Goal: Task Accomplishment & Management: Manage account settings

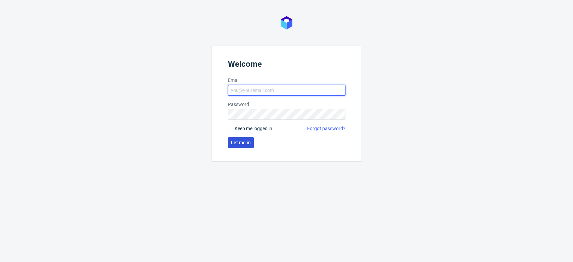
type input "aleksandra.letowska@packhelp.com"
click at [247, 144] on span "Let me in" at bounding box center [241, 142] width 20 height 5
type input "aleksandra.letowska@packhelp.com"
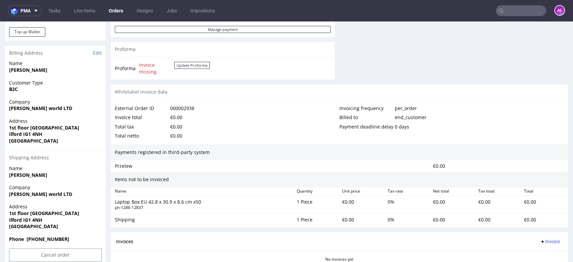
scroll to position [298, 0]
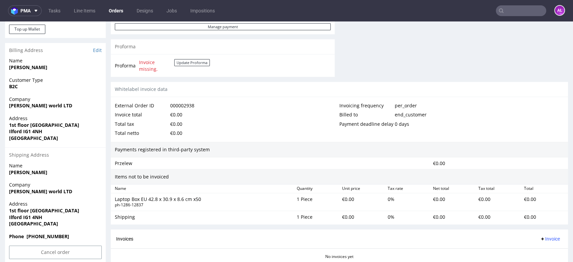
drag, startPoint x: 9, startPoint y: 175, endPoint x: 72, endPoint y: 175, distance: 62.1
click at [47, 175] on strong "Muhammad Emraan Ali Mughal" at bounding box center [28, 172] width 38 height 6
drag, startPoint x: 63, startPoint y: 191, endPoint x: 45, endPoint y: 188, distance: 18.4
click at [63, 191] on div "Company InnTech world LTD" at bounding box center [55, 191] width 101 height 19
copy strong "InnTech world LTD"
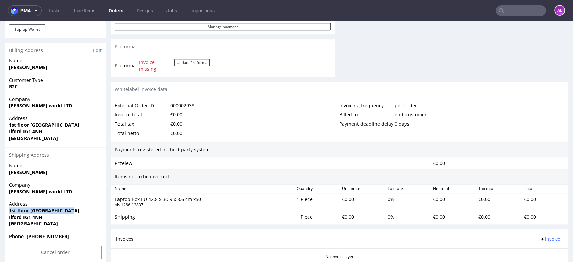
drag, startPoint x: 8, startPoint y: 211, endPoint x: 68, endPoint y: 211, distance: 60.4
click at [68, 211] on div "Address 1st floor Wellesley House Ilford IG1 4NH United Kingdom" at bounding box center [55, 217] width 101 height 32
copy strong "1st floor Wellesley House"
drag, startPoint x: 8, startPoint y: 217, endPoint x: 7, endPoint y: 204, distance: 12.8
click at [44, 219] on div "Address 1st floor Wellesley House Ilford IG1 4NH United Kingdom" at bounding box center [55, 217] width 101 height 32
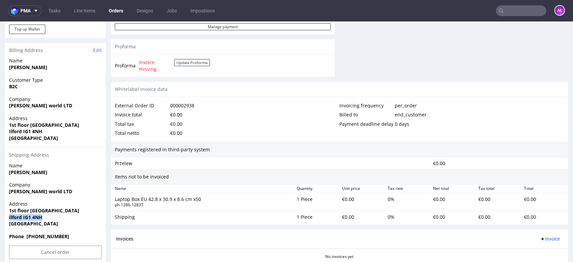
copy strong "Ilford IG1 4NH"
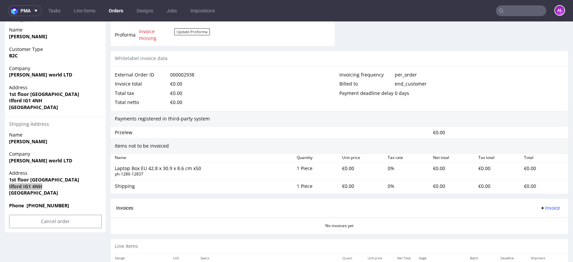
scroll to position [355, 0]
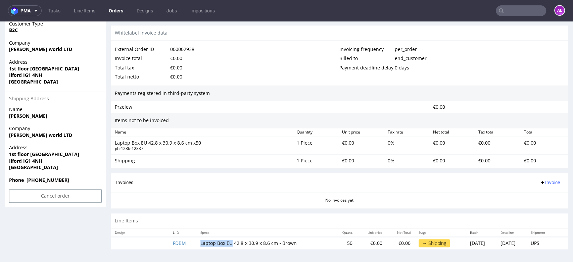
drag, startPoint x: 196, startPoint y: 244, endPoint x: 226, endPoint y: 245, distance: 30.2
click at [226, 245] on td "Laptop Box EU 42.8 x 30.9 x 8.6 cm • Brown" at bounding box center [264, 243] width 136 height 12
copy td "Laptop Box EU"
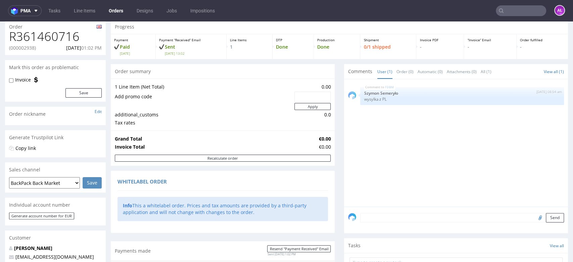
scroll to position [0, 0]
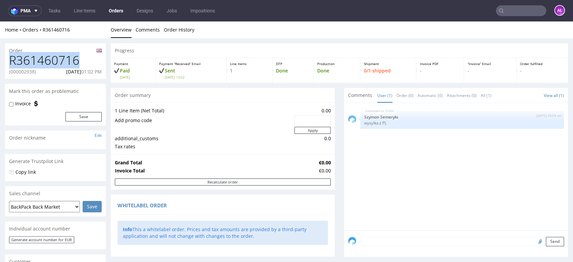
drag, startPoint x: 76, startPoint y: 62, endPoint x: 0, endPoint y: 66, distance: 76.0
copy h1 "R361460716"
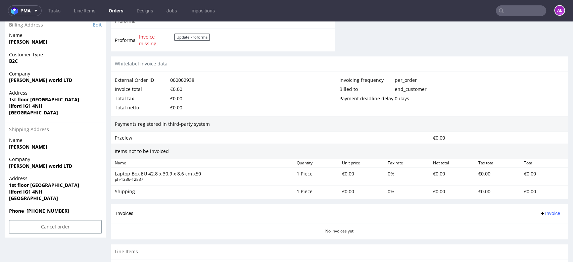
scroll to position [355, 0]
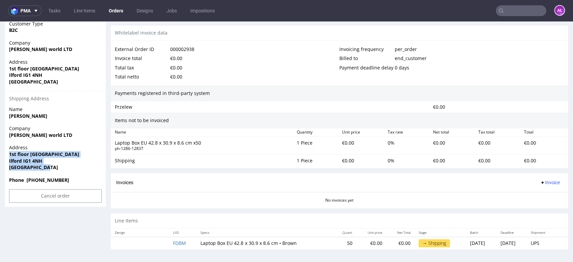
drag, startPoint x: 27, startPoint y: 169, endPoint x: 0, endPoint y: 158, distance: 28.5
copy p "1st floor Wellesley House Ilford IG1 4NH United Kingdom"
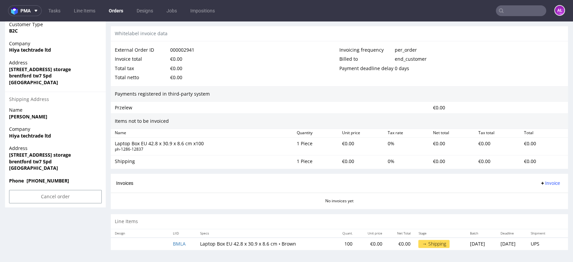
scroll to position [355, 0]
drag, startPoint x: 56, startPoint y: 134, endPoint x: 7, endPoint y: 138, distance: 49.2
click at [7, 138] on div "Company Hiya techtrade ltd" at bounding box center [55, 134] width 101 height 19
copy strong "Hiya techtrade ltd"
drag, startPoint x: 9, startPoint y: 153, endPoint x: 13, endPoint y: 160, distance: 8.4
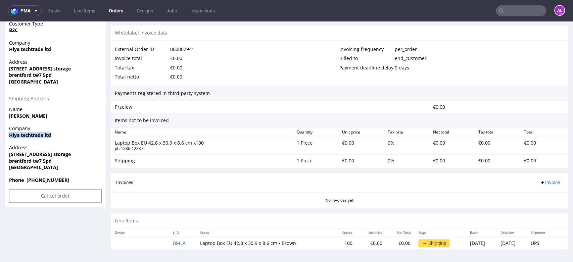
click at [91, 154] on div "Address 893 Great west road ,access storage brentford tw7 5pd United Kingdom" at bounding box center [55, 160] width 101 height 32
copy strong "893 Great west road ,access storage"
drag, startPoint x: 11, startPoint y: 162, endPoint x: 64, endPoint y: 161, distance: 53.7
click at [64, 161] on div "Address 893 Great west road ,access storage brentford tw7 5pd United Kingdom" at bounding box center [55, 160] width 101 height 32
copy strong "brentford tw7 5pd"
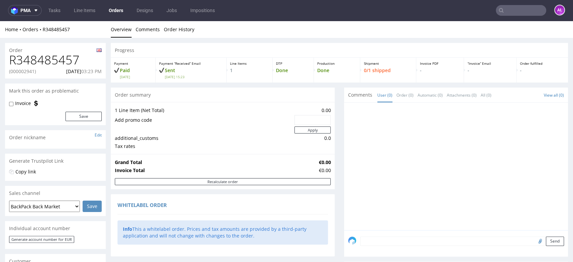
scroll to position [0, 0]
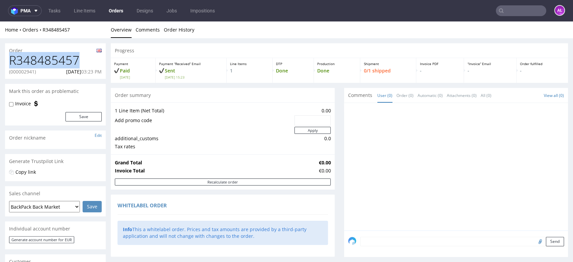
drag, startPoint x: 63, startPoint y: 57, endPoint x: 28, endPoint y: 74, distance: 39.4
copy h1 "R348485457"
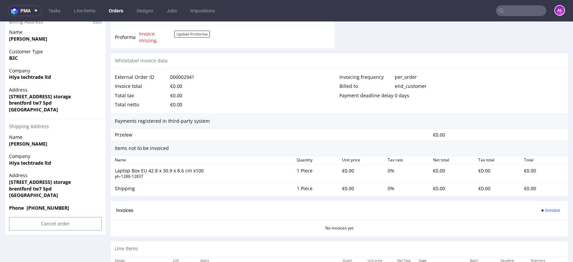
scroll to position [355, 0]
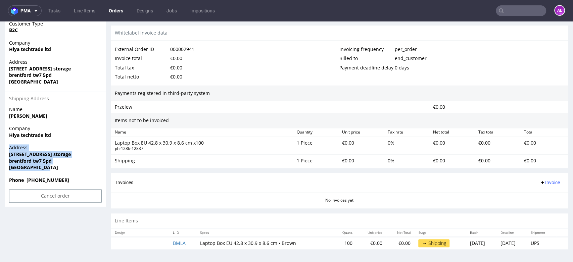
drag, startPoint x: 11, startPoint y: 159, endPoint x: -4, endPoint y: 151, distance: 16.8
copy p "Address 893 Great west road ,access storage brentford tw7 5pd United Kingdom"
drag, startPoint x: 43, startPoint y: 164, endPoint x: 40, endPoint y: 168, distance: 4.8
click at [43, 164] on strong "United Kingdom" at bounding box center [33, 167] width 49 height 6
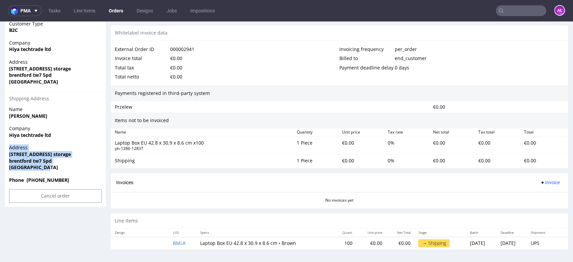
click at [45, 170] on strong "United Kingdom" at bounding box center [33, 167] width 49 height 6
click at [43, 156] on strong "893 Great west road ,access storage" at bounding box center [40, 154] width 62 height 6
drag, startPoint x: 44, startPoint y: 160, endPoint x: 45, endPoint y: 167, distance: 6.1
click at [44, 161] on strong "brentford tw7 5pd" at bounding box center [30, 161] width 43 height 6
click at [7, 152] on div "Address 893 Great west road ,access storage brentford tw7 5pd United Kingdom" at bounding box center [55, 160] width 101 height 32
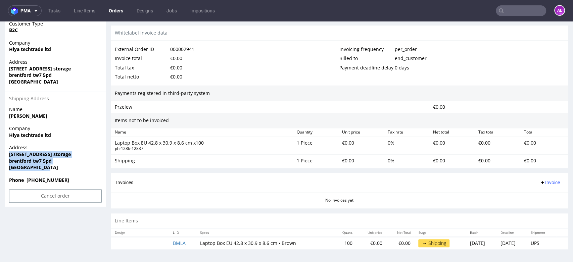
copy p "893 Great west road ,access storage brentford tw7 5pd United Kingdom"
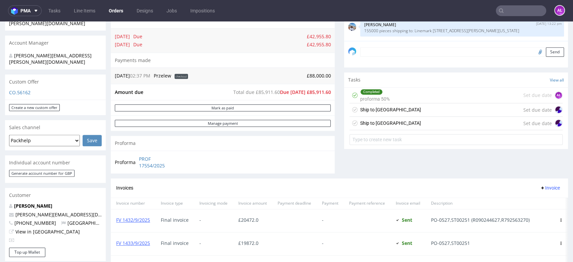
scroll to position [186, 0]
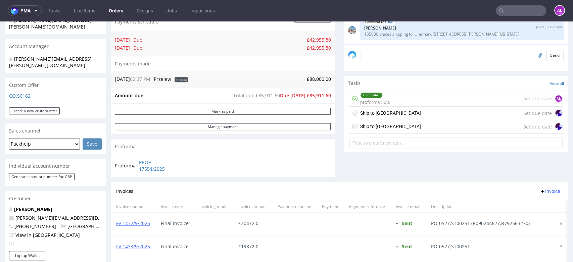
click at [382, 122] on div "Ship to USA Set due date" at bounding box center [456, 126] width 213 height 13
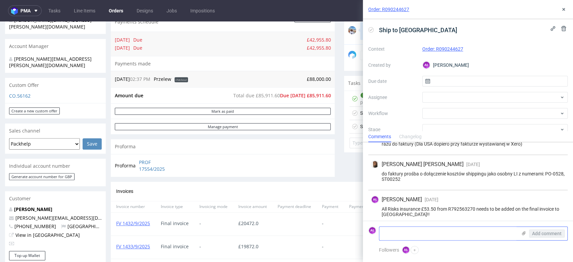
scroll to position [61, 0]
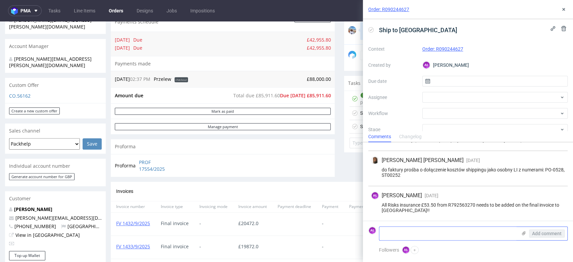
click at [426, 235] on textarea at bounding box center [448, 233] width 138 height 13
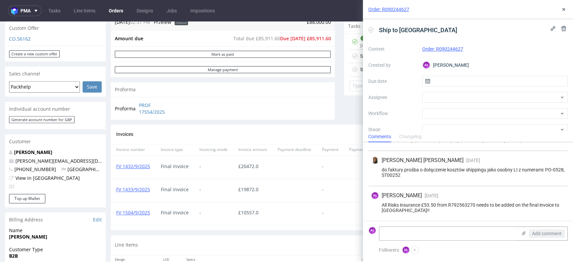
scroll to position [373, 0]
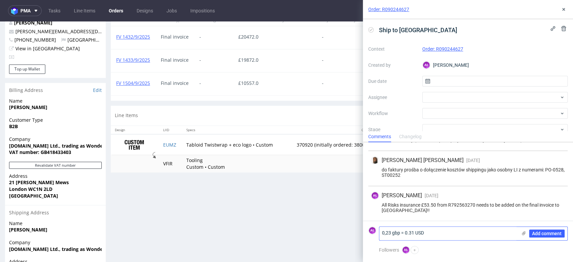
click at [401, 236] on textarea "0,23 gbp = 0.31 USD" at bounding box center [448, 233] width 138 height 13
click at [445, 238] on textarea "0,23 GBP= 0.31 USD" at bounding box center [448, 233] width 138 height 13
type textarea "0,23 GBP= 0.31 USD"
drag, startPoint x: 539, startPoint y: 233, endPoint x: 556, endPoint y: 119, distance: 115.1
click at [539, 231] on span "Add comment" at bounding box center [547, 233] width 30 height 5
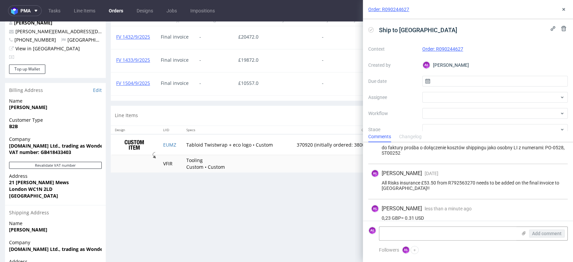
scroll to position [91, 0]
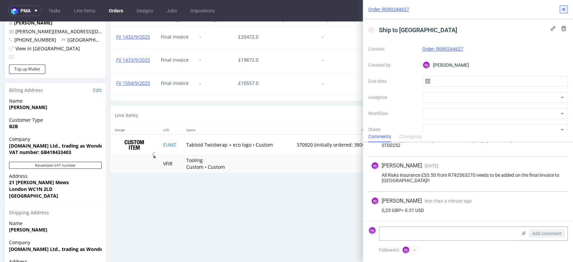
drag, startPoint x: 563, startPoint y: 12, endPoint x: 264, endPoint y: 52, distance: 301.9
click at [563, 11] on icon at bounding box center [563, 9] width 5 height 5
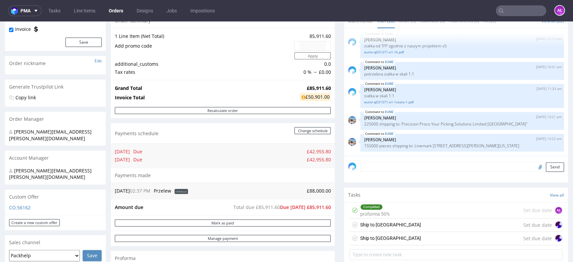
scroll to position [37, 0]
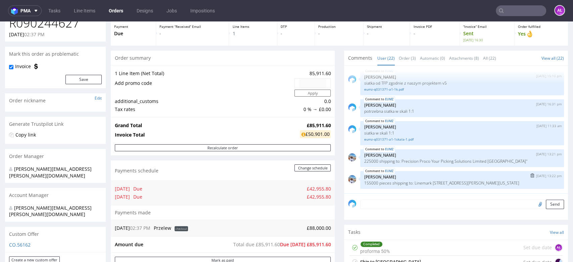
drag, startPoint x: 408, startPoint y: 178, endPoint x: 411, endPoint y: 183, distance: 5.3
click at [411, 183] on p "155000 pieces shipping to: Linemark 501 Prince Georges Blvd Upper Marlboro Mary…" at bounding box center [462, 183] width 196 height 5
copy p "Linemark 501 Prince Georges Blvd Upper Marlboro Maryland 20774 United States"
click at [418, 185] on p "155000 pieces shipping to: Linemark [STREET_ADDRESS][PERSON_NAME][US_STATE]" at bounding box center [462, 183] width 196 height 5
click at [411, 182] on p "155000 pieces shipping to: Linemark 501 Prince Georges Blvd Upper Marlboro Mary…" at bounding box center [462, 183] width 196 height 5
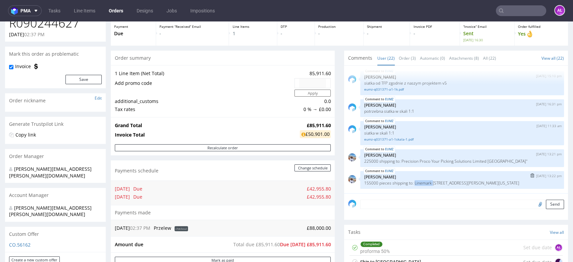
drag, startPoint x: 414, startPoint y: 180, endPoint x: 426, endPoint y: 180, distance: 12.4
click at [426, 181] on p "155000 pieces shipping to: Linemark 501 Prince Georges Blvd Upper Marlboro Mary…" at bounding box center [462, 183] width 196 height 5
click at [454, 181] on p "155000 pieces shipping to: Linemark 501 Prince Georges Blvd Upper Marlboro Mary…" at bounding box center [462, 183] width 196 height 5
drag, startPoint x: 426, startPoint y: 179, endPoint x: 483, endPoint y: 179, distance: 56.1
click at [483, 181] on p "155000 pieces shipping to: Linemark 501 Prince Georges Blvd Upper Marlboro Mary…" at bounding box center [462, 183] width 196 height 5
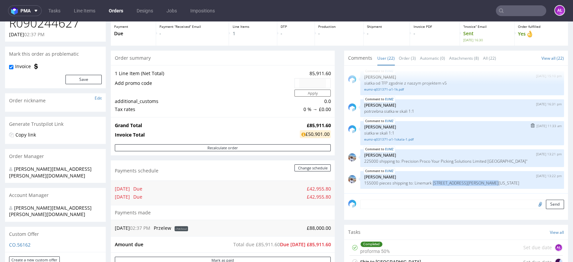
copy p "501 Prince Georges Blvd Upper"
click at [486, 181] on p "155000 pieces shipping to: Linemark 501 Prince Georges Blvd Upper Marlboro Mary…" at bounding box center [462, 183] width 196 height 5
drag, startPoint x: 484, startPoint y: 180, endPoint x: 534, endPoint y: 178, distance: 50.4
click at [534, 181] on p "155000 pieces shipping to: Linemark 501 Prince Georges Blvd Upper Marlboro Mary…" at bounding box center [462, 183] width 196 height 5
copy p "Marlboro Maryland 20774"
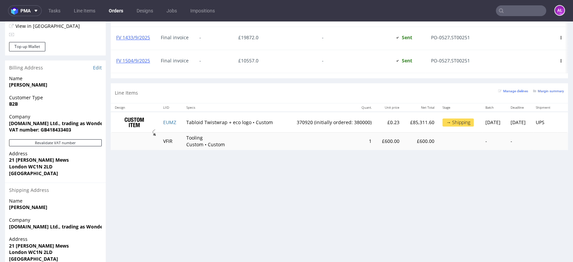
scroll to position [410, 0]
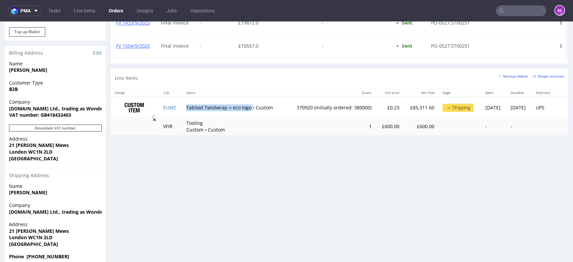
drag, startPoint x: 179, startPoint y: 114, endPoint x: 246, endPoint y: 115, distance: 67.8
click at [246, 115] on td "Tabloid Twistwrap + eco logo • Custom" at bounding box center [233, 107] width 103 height 21
copy td "Tabloid Twistwrap + eco logo"
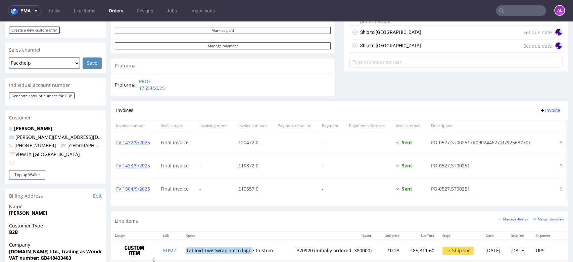
scroll to position [224, 0]
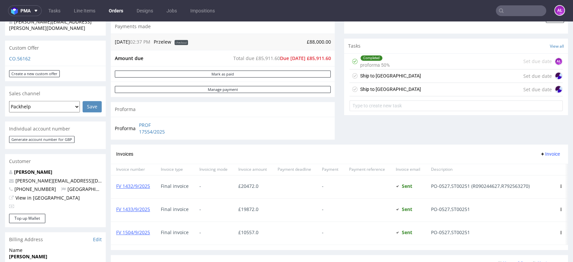
click at [378, 86] on div "Ship to USA" at bounding box center [390, 89] width 61 height 8
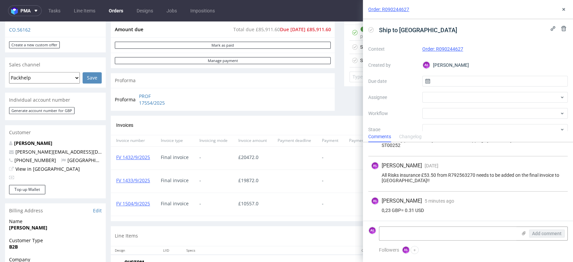
scroll to position [298, 0]
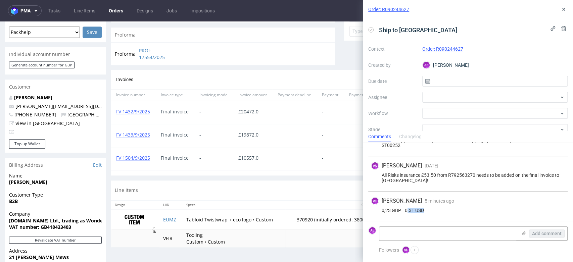
drag, startPoint x: 406, startPoint y: 212, endPoint x: 421, endPoint y: 210, distance: 14.8
click at [422, 212] on div "0,23 GBP= 0.31 USD" at bounding box center [468, 210] width 194 height 5
click at [563, 10] on icon at bounding box center [563, 9] width 5 height 5
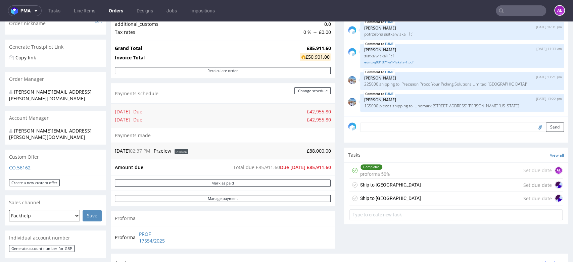
scroll to position [75, 0]
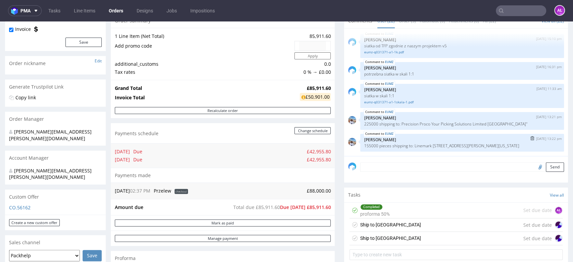
drag, startPoint x: 426, startPoint y: 142, endPoint x: 412, endPoint y: 150, distance: 16.8
click at [412, 150] on div "EUMZ 8th Sep 25 | 13:22 pm Marta Kozłowska 155000 pieces shipping to: Linemark …" at bounding box center [462, 143] width 204 height 18
copy p "501 Prince Georges Blvd Upper Marlboro Maryland 20774 United States"
click at [496, 144] on p "155000 pieces shipping to: Linemark 501 Prince Georges Blvd Upper Marlboro Mary…" at bounding box center [462, 145] width 196 height 5
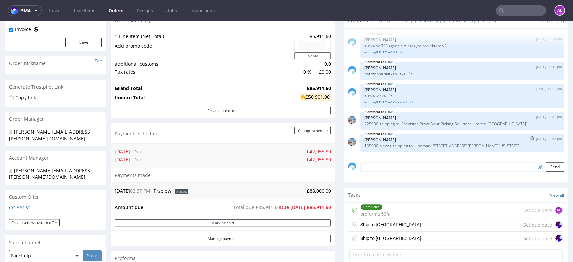
click at [485, 143] on p "155000 pieces shipping to: Linemark 501 Prince Georges Blvd Upper Marlboro Mary…" at bounding box center [462, 145] width 196 height 5
click at [481, 143] on p "155000 pieces shipping to: Linemark 501 Prince Georges Blvd Upper Marlboro Mary…" at bounding box center [462, 145] width 196 height 5
click at [470, 143] on p "155000 pieces shipping to: Linemark 501 Prince Georges Blvd Upper Marlboro Mary…" at bounding box center [462, 145] width 196 height 5
drag, startPoint x: 473, startPoint y: 141, endPoint x: 519, endPoint y: 141, distance: 45.3
click at [519, 143] on p "155000 pieces shipping to: Linemark 501 Prince Georges Blvd Upper Marlboro Mary…" at bounding box center [462, 145] width 196 height 5
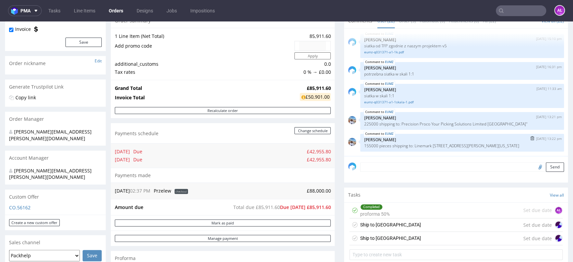
copy p "Upper Marlboro Maryland"
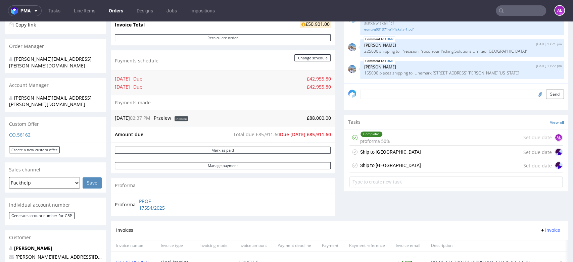
scroll to position [149, 0]
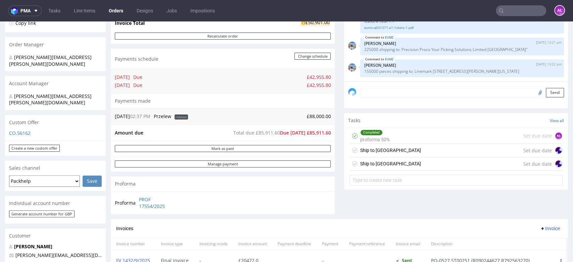
click at [382, 161] on div "Ship to USA Set due date" at bounding box center [456, 163] width 213 height 13
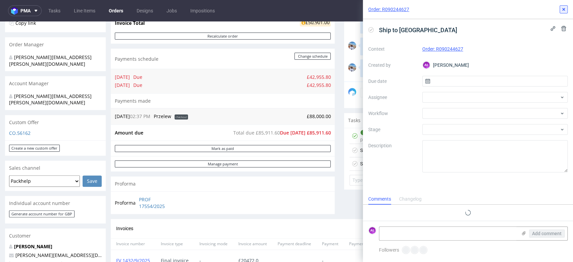
click at [565, 8] on icon at bounding box center [563, 9] width 5 height 5
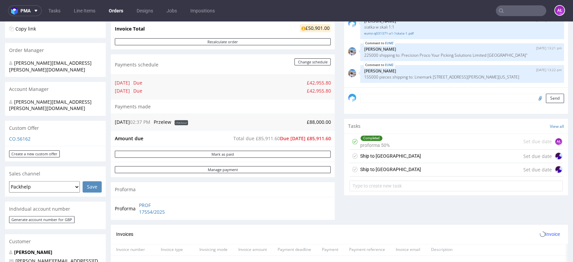
scroll to position [149, 0]
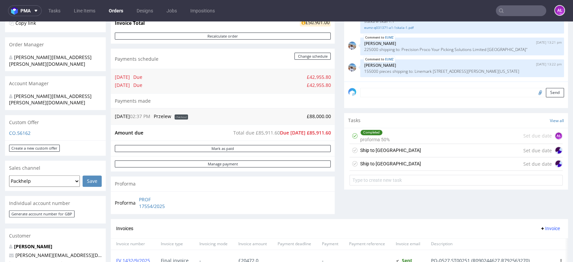
click at [377, 161] on div "Ship to [GEOGRAPHIC_DATA]" at bounding box center [390, 164] width 61 height 8
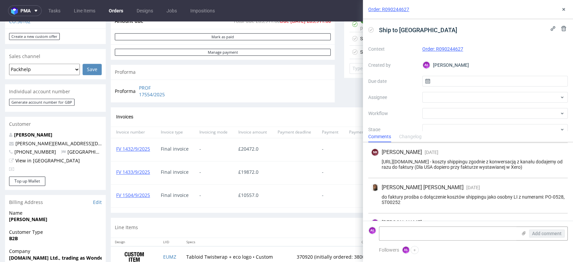
scroll to position [16, 0]
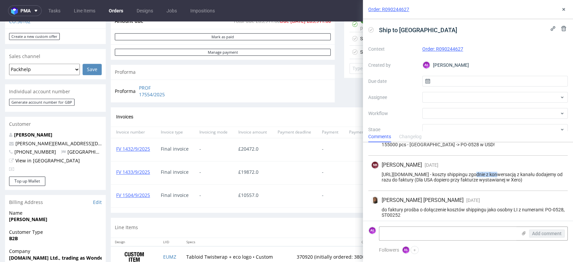
drag, startPoint x: 475, startPoint y: 175, endPoint x: 500, endPoint y: 173, distance: 25.2
click at [500, 173] on div "https://platform.packhelp.com/pma/orders/R792563270/edit - koszty shippingu zgo…" at bounding box center [468, 177] width 194 height 11
copy div "R792563270"
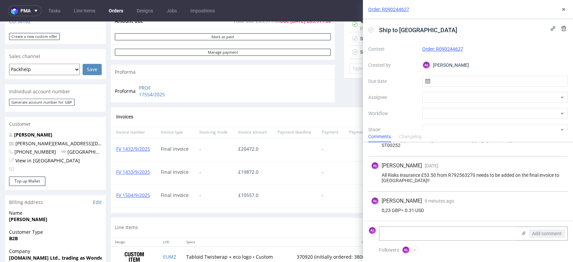
scroll to position [91, 0]
click at [430, 236] on textarea at bounding box center [448, 233] width 138 height 13
paste textarea "FV 110/10/2025"
type textarea "FV 110/10/2025 - PH SA - PH INC -> 51660 pcs"
click at [539, 230] on button "Add comment" at bounding box center [547, 234] width 36 height 8
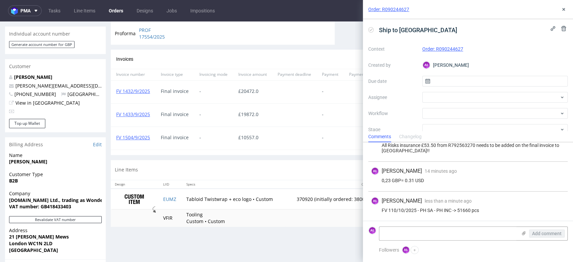
scroll to position [410, 0]
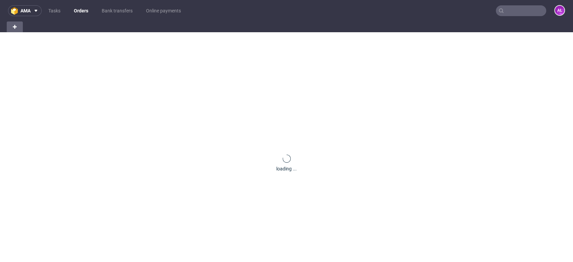
click at [527, 12] on input "text" at bounding box center [521, 10] width 50 height 11
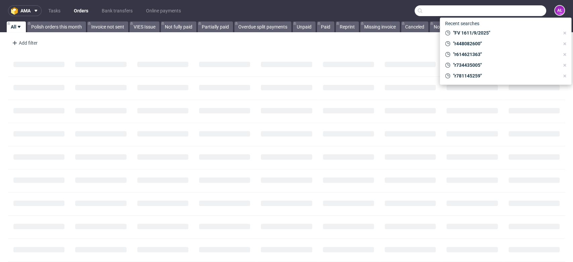
paste input "R792563270"
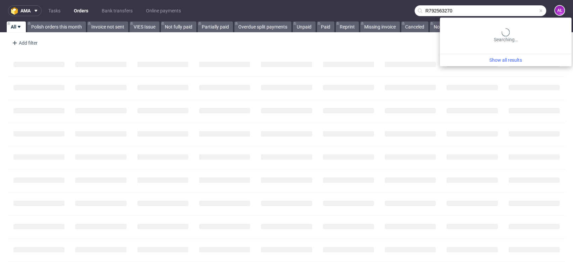
type input "R792563270"
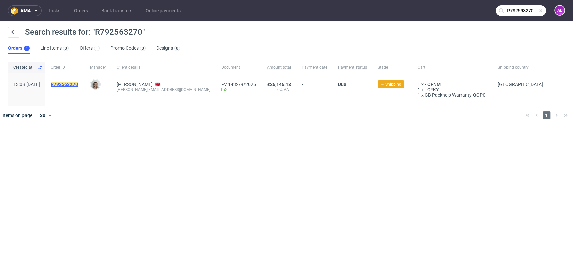
click at [78, 86] on mark "R792563270" at bounding box center [64, 84] width 27 height 5
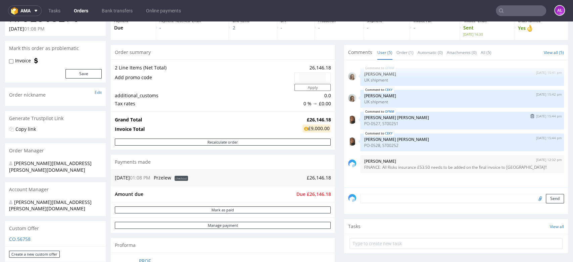
scroll to position [37, 0]
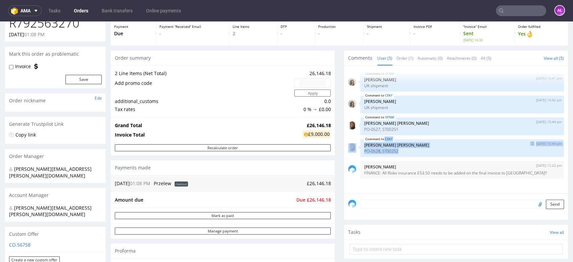
drag, startPoint x: 393, startPoint y: 150, endPoint x: 352, endPoint y: 152, distance: 41.0
click at [352, 152] on div "CEKY [DATE] 15:44 pm [PERSON_NAME] [PERSON_NAME] PO-0528, ST00252" at bounding box center [456, 148] width 216 height 18
click at [368, 154] on div "CEKY [DATE] 15:44 pm [PERSON_NAME] [PERSON_NAME] PO-0528, ST00252" at bounding box center [462, 148] width 204 height 18
drag, startPoint x: 392, startPoint y: 150, endPoint x: 356, endPoint y: 152, distance: 35.3
click at [360, 152] on div "CEKY [DATE] 15:44 pm [PERSON_NAME] [PERSON_NAME] PO-0528, ST00252" at bounding box center [462, 148] width 204 height 18
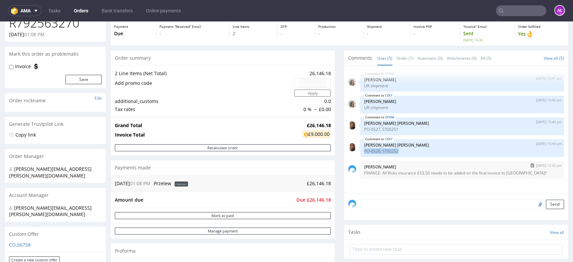
copy p "PO-0528, ST00252"
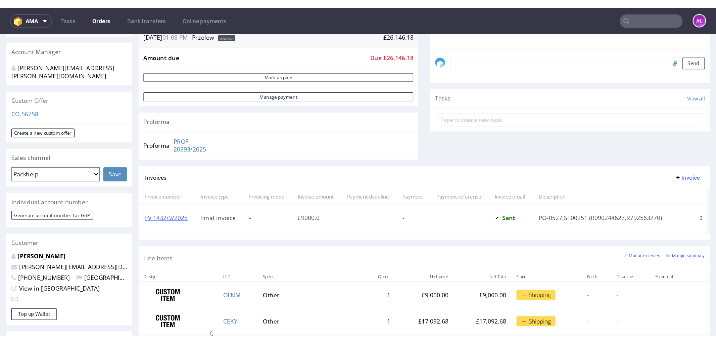
scroll to position [186, 0]
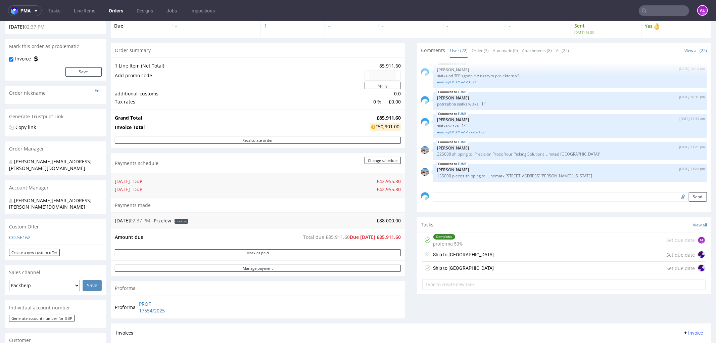
scroll to position [186, 0]
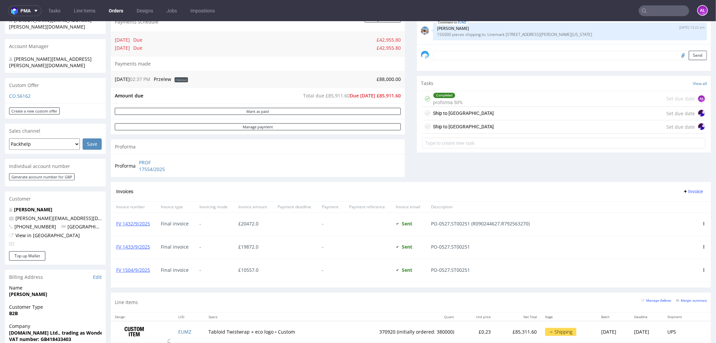
click at [453, 122] on div "Ship to USA Set due date" at bounding box center [563, 126] width 283 height 13
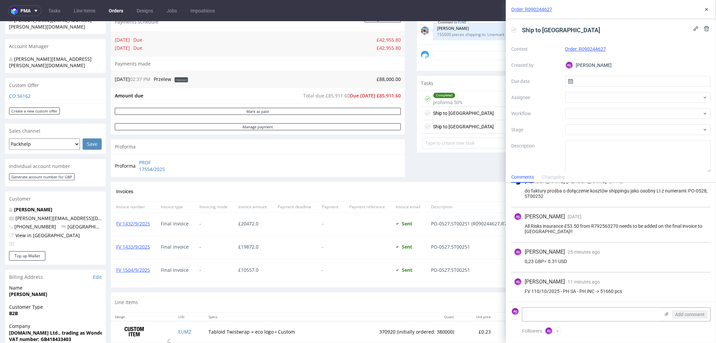
scroll to position [82, 0]
drag, startPoint x: 625, startPoint y: 310, endPoint x: 622, endPoint y: 313, distance: 4.0
click at [573, 262] on textarea at bounding box center [591, 314] width 138 height 13
paste textarea "FV 111/10/2025 Invoice Date 2025-10-02 Sale date 2025-10-02 Payment Due By 2025…"
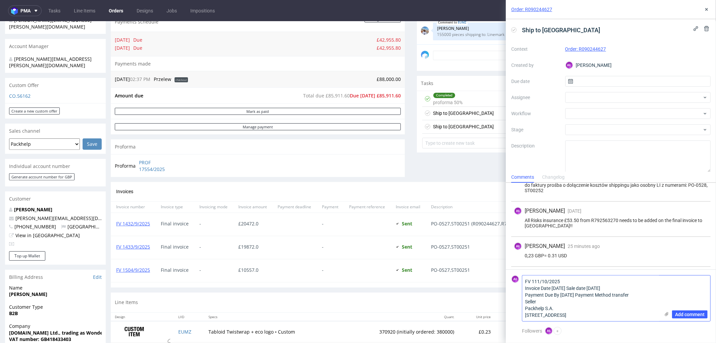
scroll to position [113, 0]
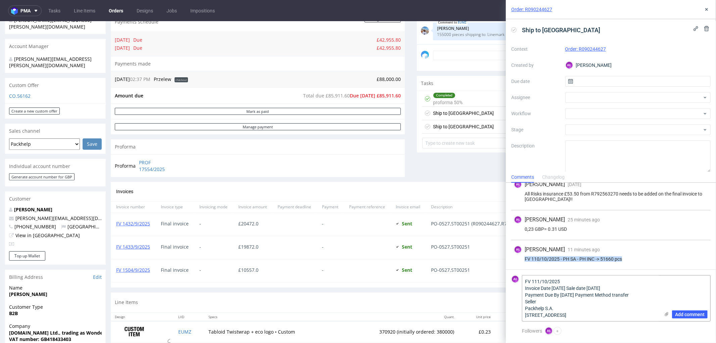
drag, startPoint x: 630, startPoint y: 259, endPoint x: 526, endPoint y: 263, distance: 104.5
click at [525, 260] on div "FV 110/10/2025 - PH SA - PH INC -> 51660 pcs" at bounding box center [611, 258] width 194 height 5
copy div "FV 110/10/2025 - PH SA - PH INC -> 51660 pcs"
paste textarea "0/10/2025 - PH SA - PH INC -> 51660 pcs"
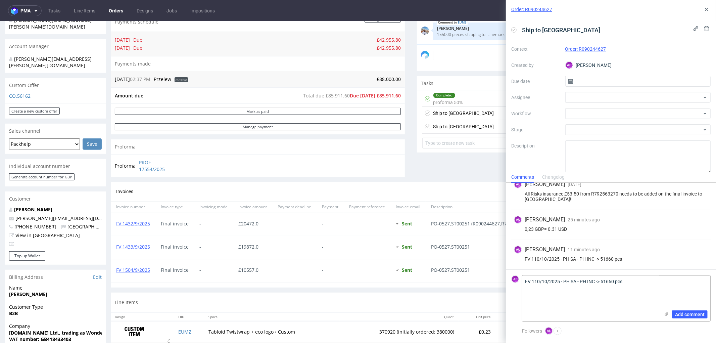
drag, startPoint x: 549, startPoint y: 314, endPoint x: 518, endPoint y: 281, distance: 45.4
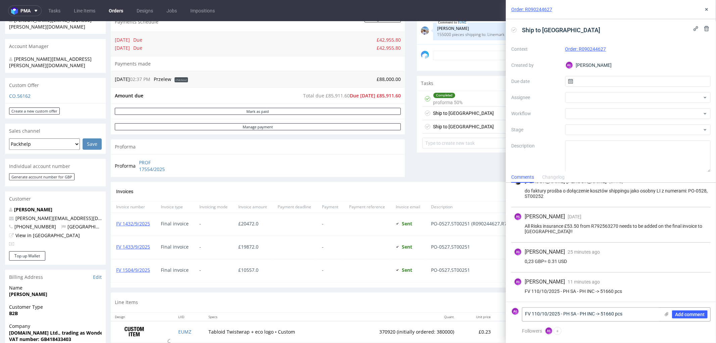
scroll to position [82, 0]
click at [540, 262] on textarea "FV 110/10/2025 - PH SA - PH INC -> 51660 pcs" at bounding box center [591, 314] width 138 height 13
click at [573, 262] on textarea "FV 111/10/2025 - PH SA - PH INC -> 51660 pcs" at bounding box center [591, 314] width 138 height 13
type textarea "FV 111/10/2025 - PH SA - PH INC -> 50400 pcs"
click at [573, 262] on button "Add comment" at bounding box center [690, 314] width 36 height 8
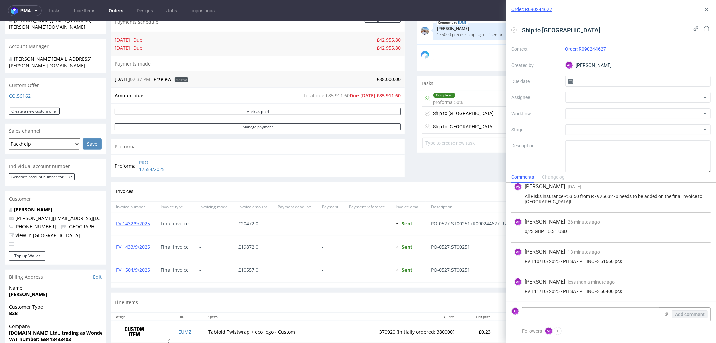
scroll to position [111, 0]
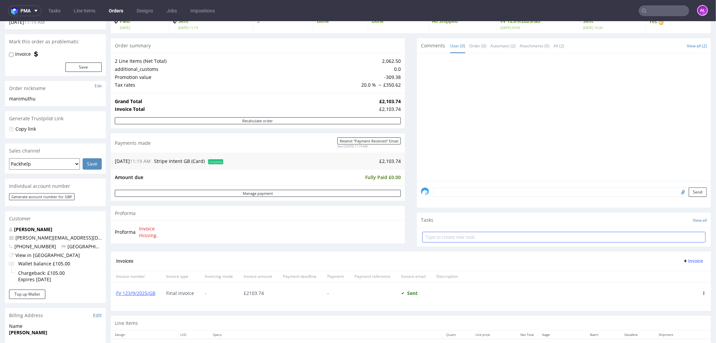
scroll to position [37, 0]
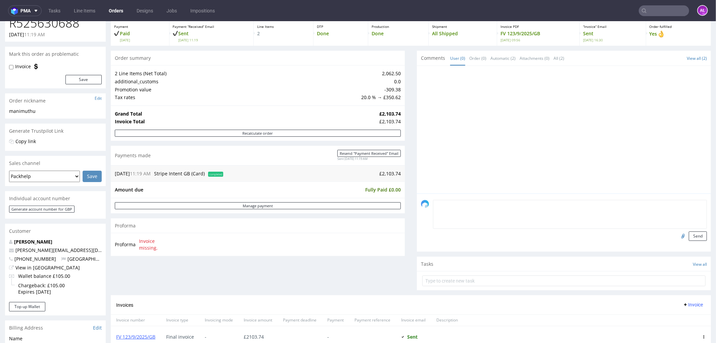
click at [528, 205] on form "Send" at bounding box center [570, 219] width 274 height 41
type textarea "PH SA - PH LTD"
click at [678, 234] on input "file" at bounding box center [682, 235] width 9 height 9
type input "C:\fakepath\Faktura FV 1317_9_2025.pdf"
click at [689, 235] on button "Send" at bounding box center [698, 235] width 18 height 9
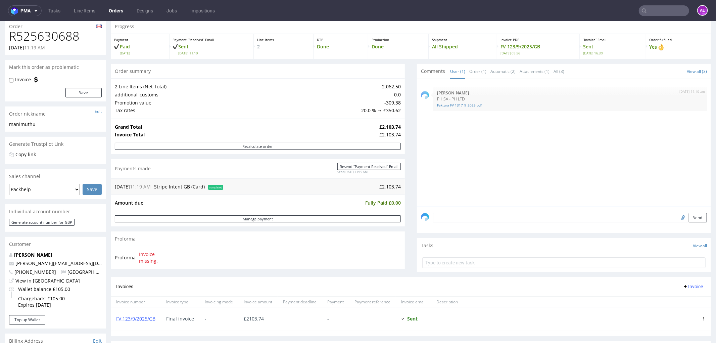
scroll to position [75, 0]
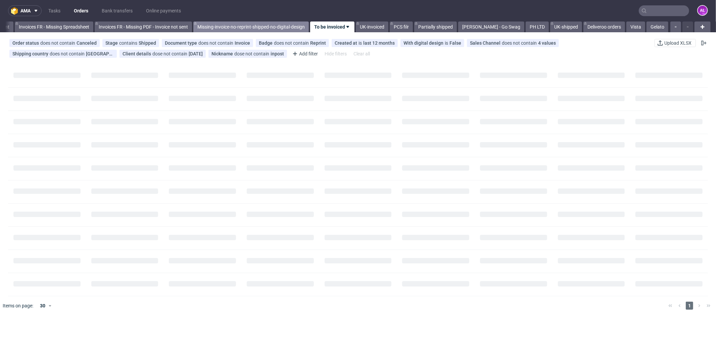
click at [240, 23] on link "Missing-invoice-no-reprint-shipped-no-digital-design" at bounding box center [251, 26] width 116 height 11
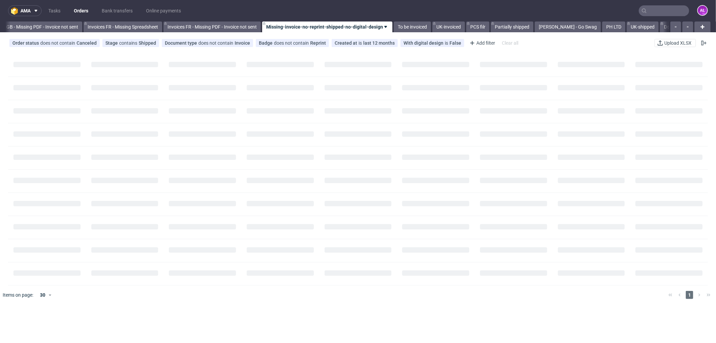
scroll to position [0, 978]
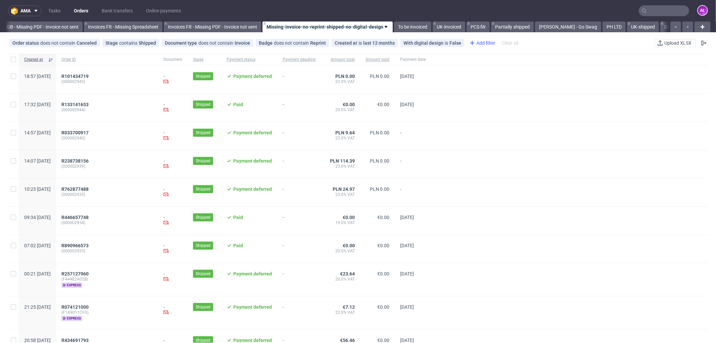
click at [473, 39] on div "Add filter" at bounding box center [482, 43] width 30 height 11
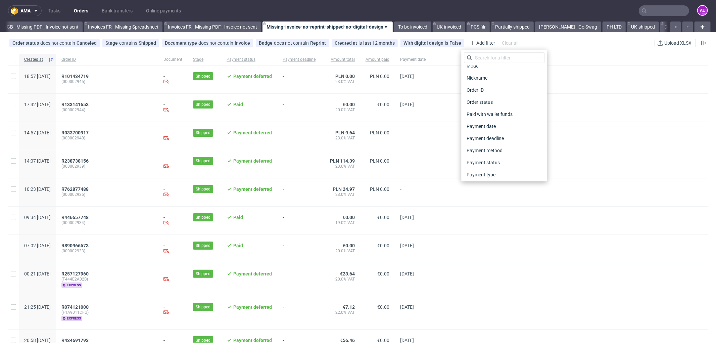
scroll to position [298, 0]
click at [501, 124] on div "Sales Channel" at bounding box center [504, 124] width 81 height 9
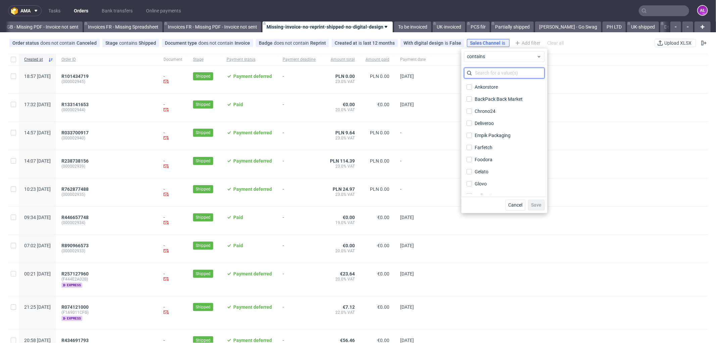
click at [501, 70] on input "text" at bounding box center [504, 72] width 81 height 11
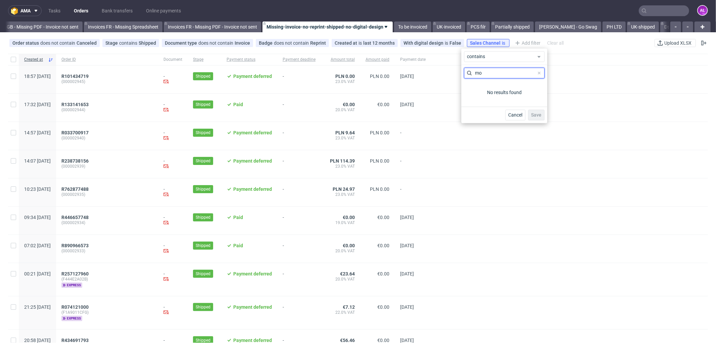
type input "m"
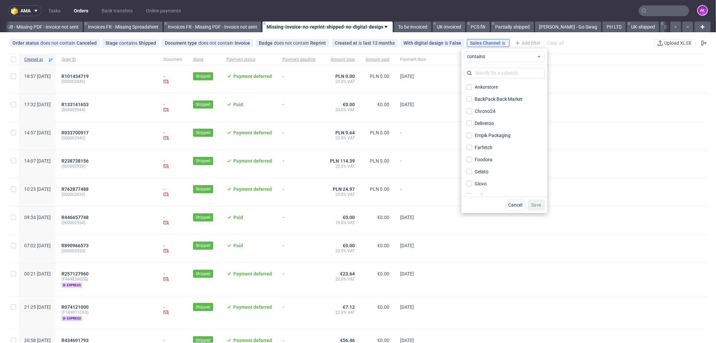
click at [599, 152] on div at bounding box center [569, 164] width 277 height 28
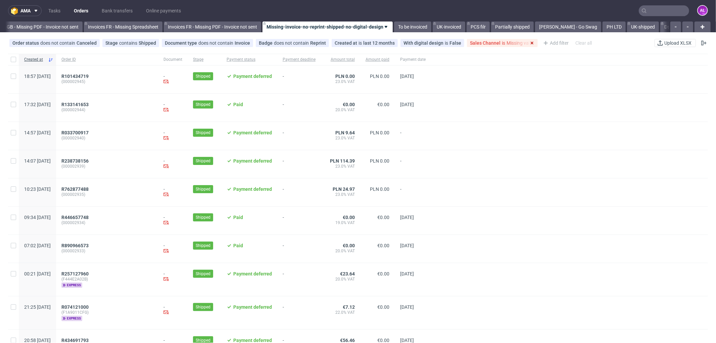
click at [530, 44] on icon at bounding box center [532, 42] width 5 height 5
click at [683, 27] on button "button" at bounding box center [688, 26] width 11 height 11
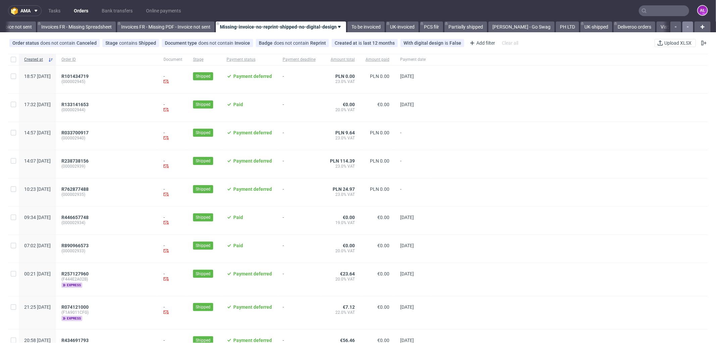
scroll to position [0, 1028]
click at [472, 41] on div "Add filter" at bounding box center [482, 43] width 30 height 11
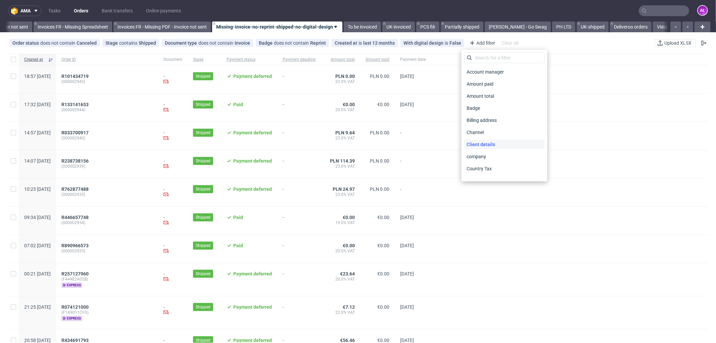
click at [489, 143] on span "Client details" at bounding box center [481, 144] width 34 height 9
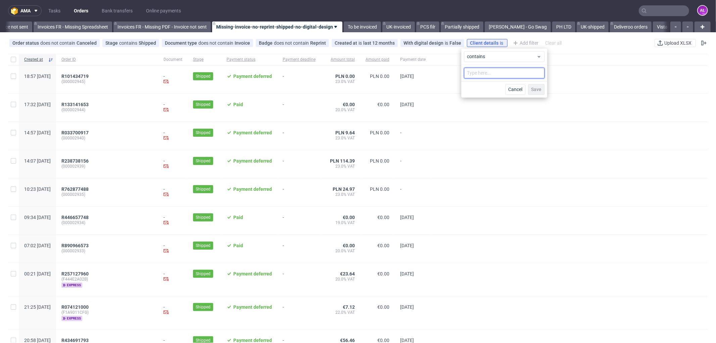
click at [502, 75] on input "text" at bounding box center [504, 72] width 81 height 11
type input "[DATE]"
click at [540, 90] on span "Save" at bounding box center [536, 89] width 10 height 5
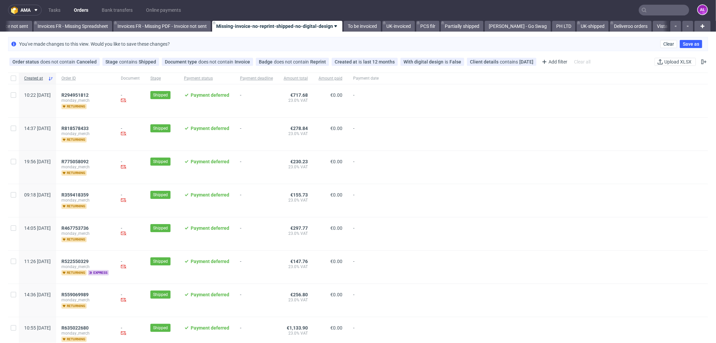
scroll to position [0, 0]
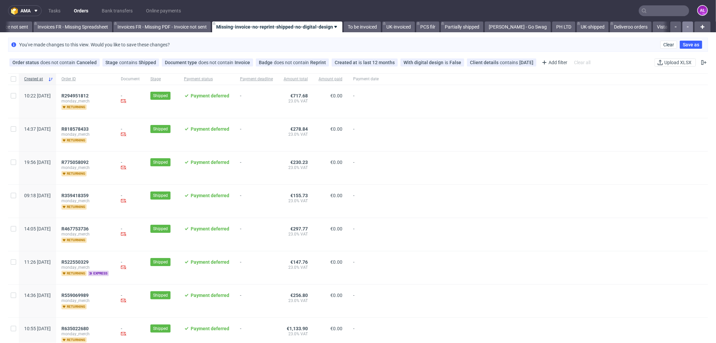
click at [683, 27] on button "button" at bounding box center [688, 26] width 11 height 11
click at [678, 27] on div at bounding box center [681, 26] width 24 height 11
click at [499, 29] on link "[PERSON_NAME] - Go Swag" at bounding box center [491, 26] width 66 height 11
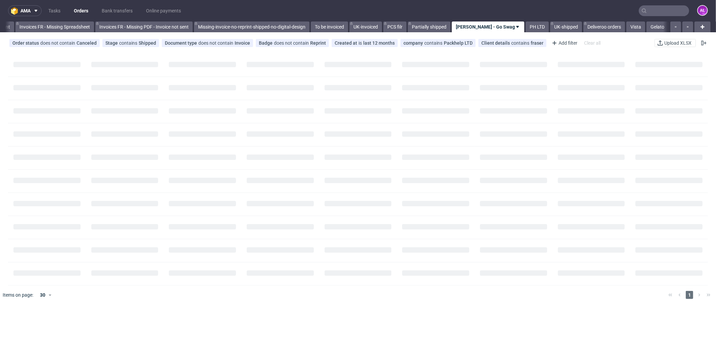
scroll to position [0, 1049]
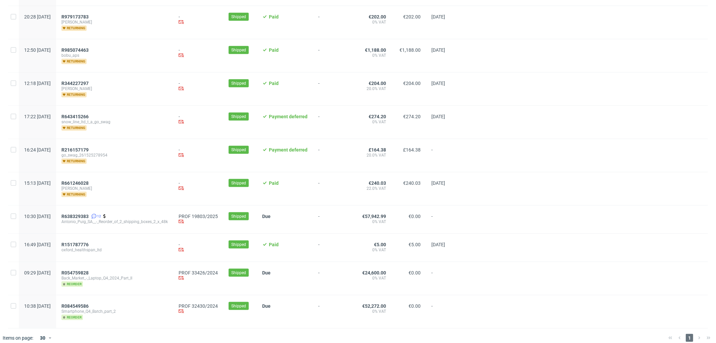
scroll to position [639, 0]
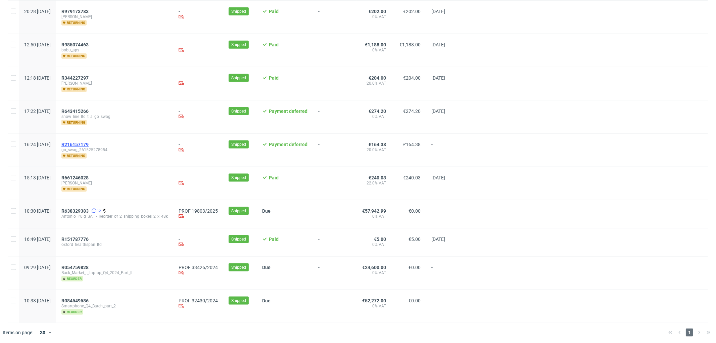
click at [89, 142] on span "R216157179" at bounding box center [74, 144] width 27 height 5
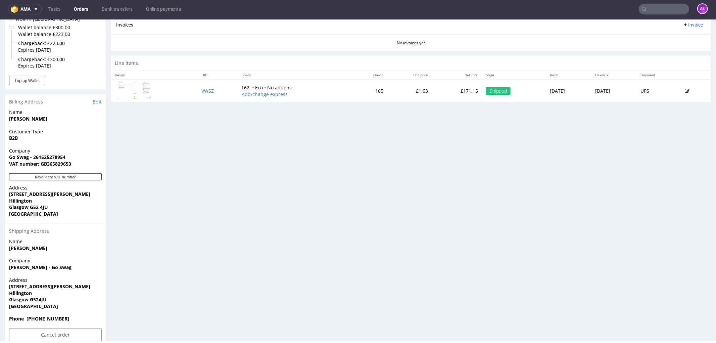
scroll to position [296, 0]
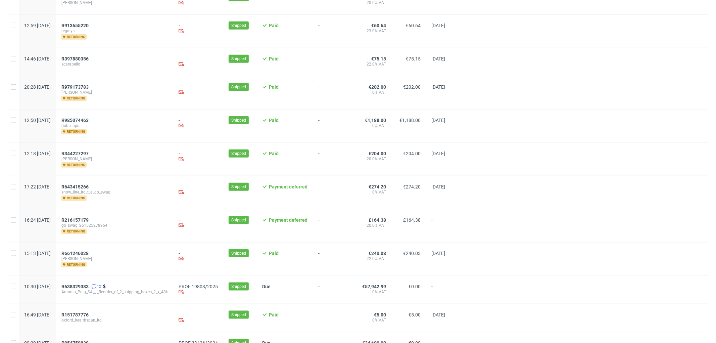
scroll to position [634, 0]
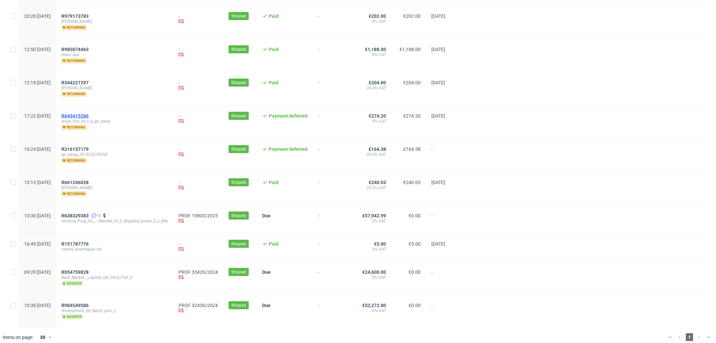
click at [89, 113] on span "R643415266" at bounding box center [74, 115] width 27 height 5
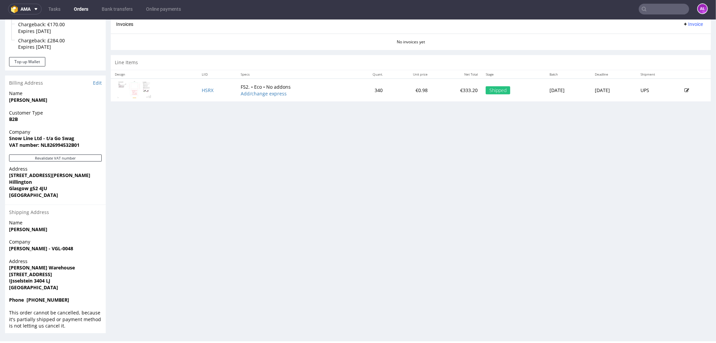
scroll to position [191, 0]
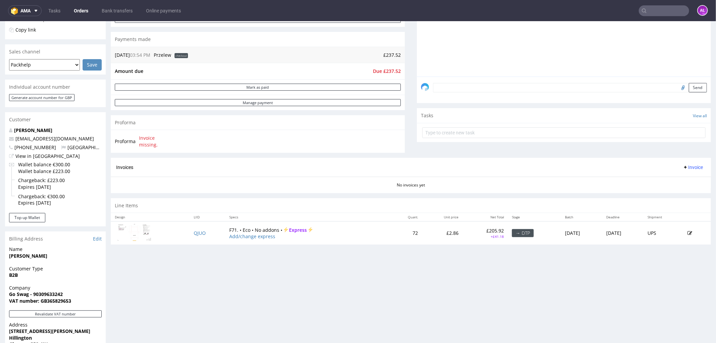
scroll to position [149, 0]
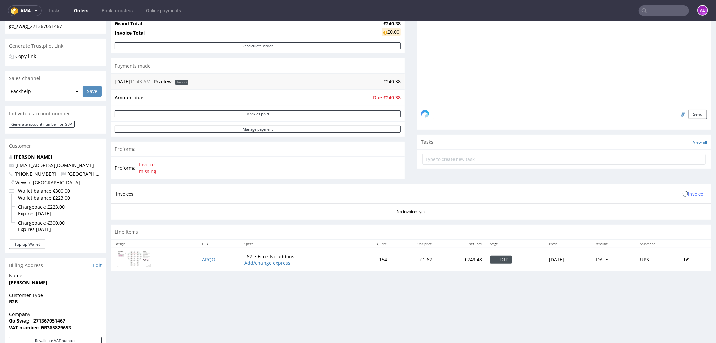
scroll to position [149, 0]
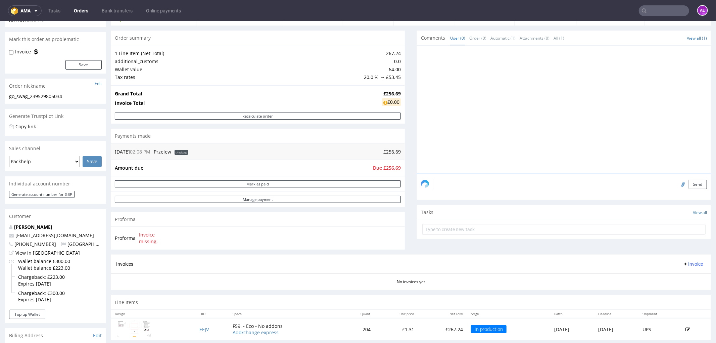
scroll to position [149, 0]
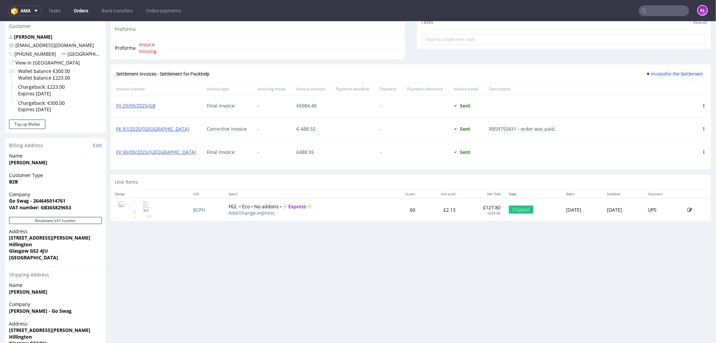
scroll to position [261, 0]
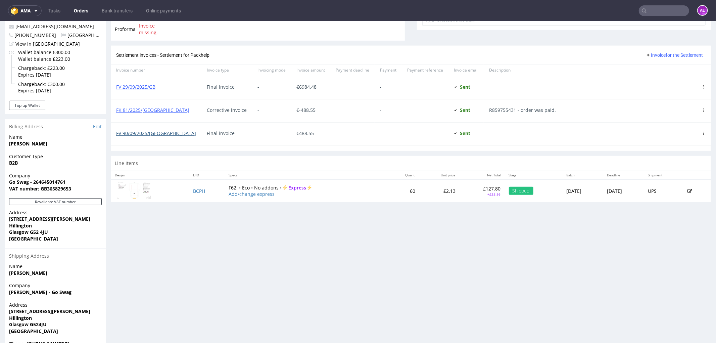
click at [145, 131] on link "FV 90/09/2025/[GEOGRAPHIC_DATA]" at bounding box center [156, 133] width 80 height 6
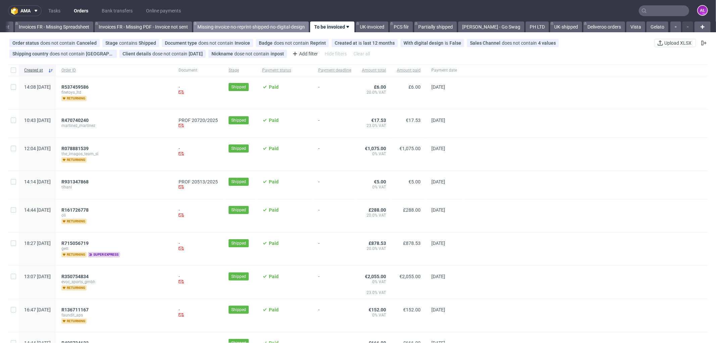
click at [254, 24] on link "Missing-invoice-no-reprint-shipped-no-digital-design" at bounding box center [251, 26] width 116 height 11
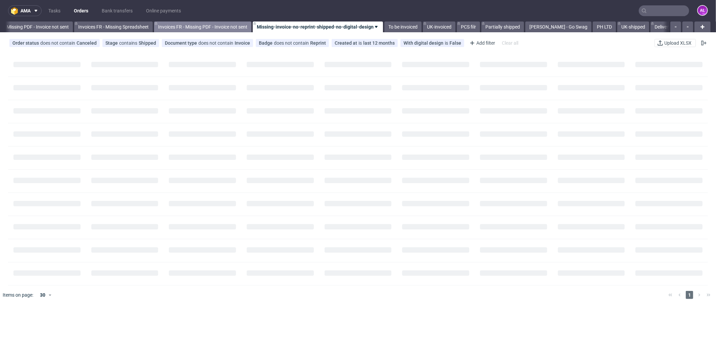
scroll to position [0, 978]
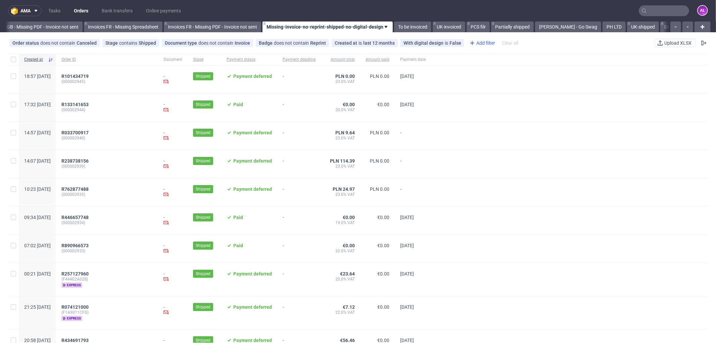
click at [481, 44] on div "Add filter" at bounding box center [482, 43] width 30 height 11
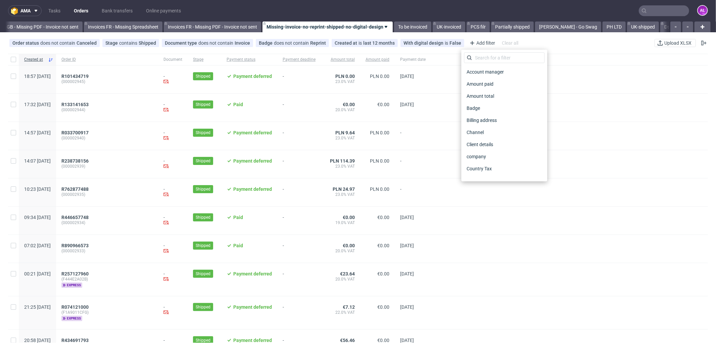
drag, startPoint x: 497, startPoint y: 146, endPoint x: 492, endPoint y: 111, distance: 35.9
click at [496, 146] on span "Client details" at bounding box center [480, 144] width 32 height 9
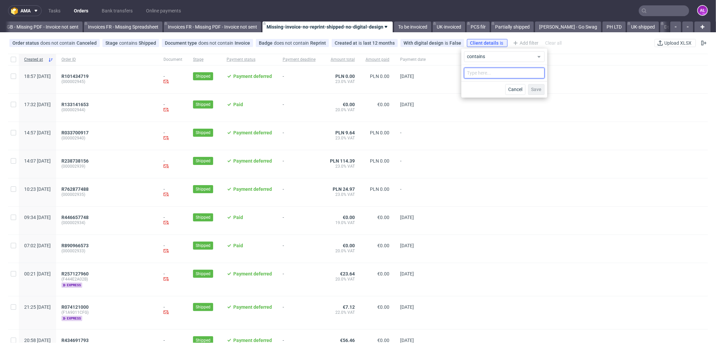
click at [498, 74] on input "text" at bounding box center [504, 72] width 81 height 11
click at [579, 28] on link "[PERSON_NAME] - Go Swag" at bounding box center [568, 26] width 66 height 11
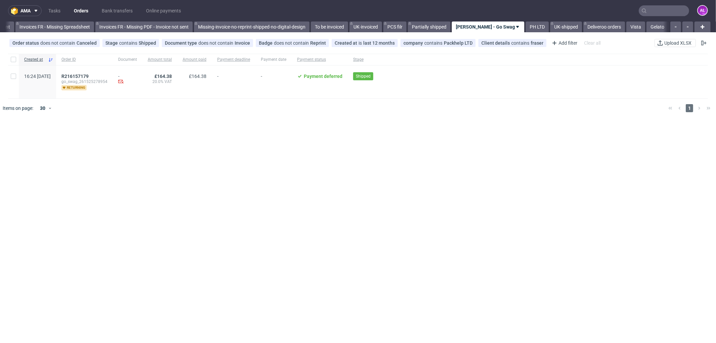
scroll to position [0, 1049]
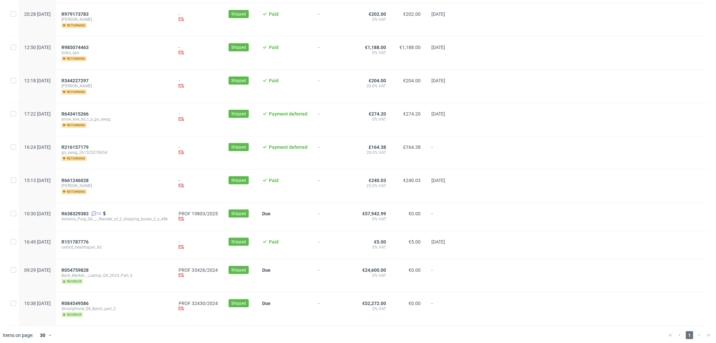
scroll to position [639, 0]
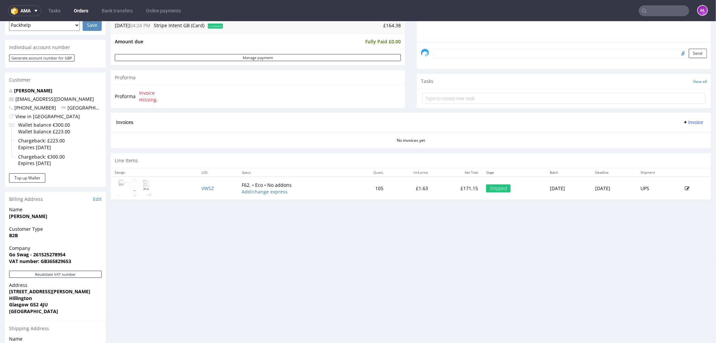
scroll to position [224, 0]
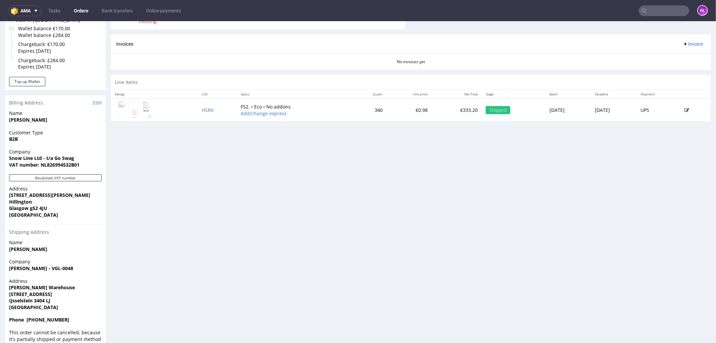
scroll to position [298, 0]
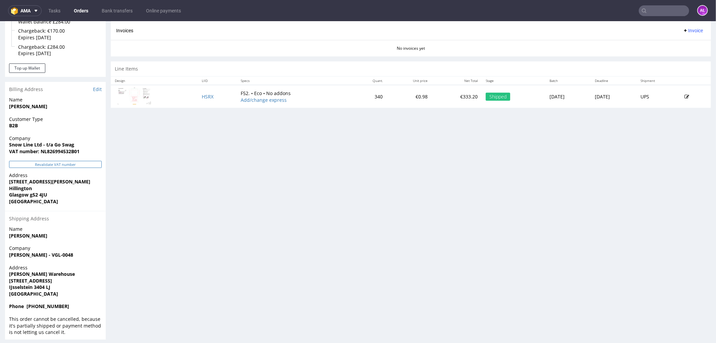
click at [89, 163] on button "Revalidate VAT number" at bounding box center [55, 163] width 93 height 7
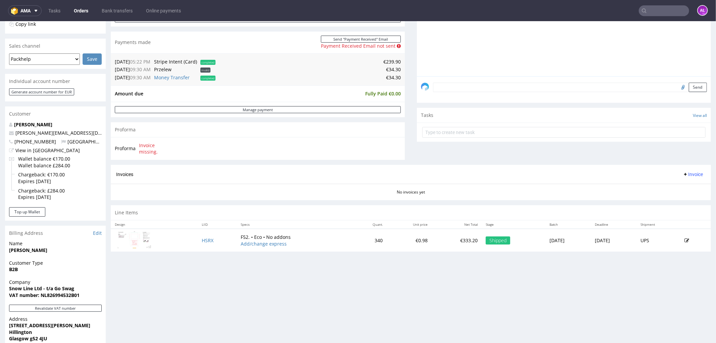
scroll to position [137, 0]
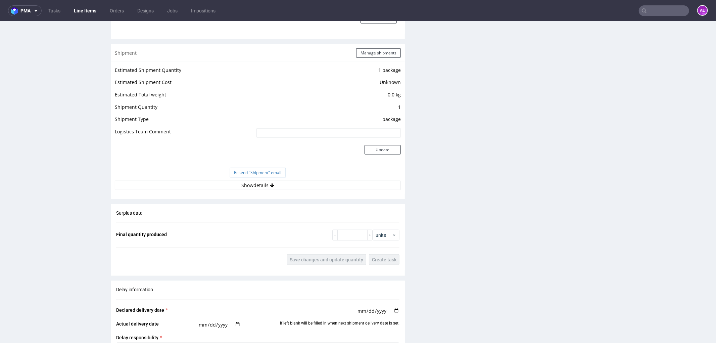
scroll to position [634, 0]
click at [271, 183] on icon at bounding box center [272, 184] width 4 height 5
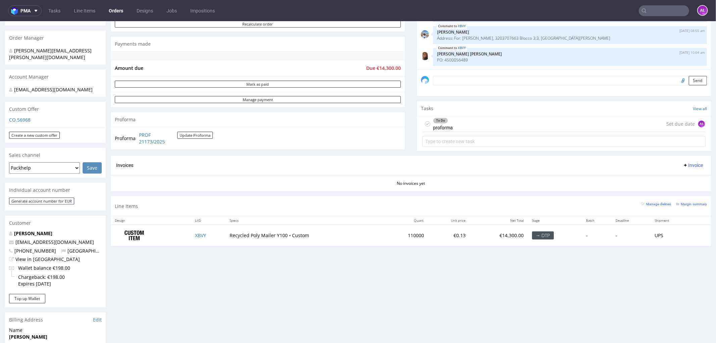
scroll to position [149, 0]
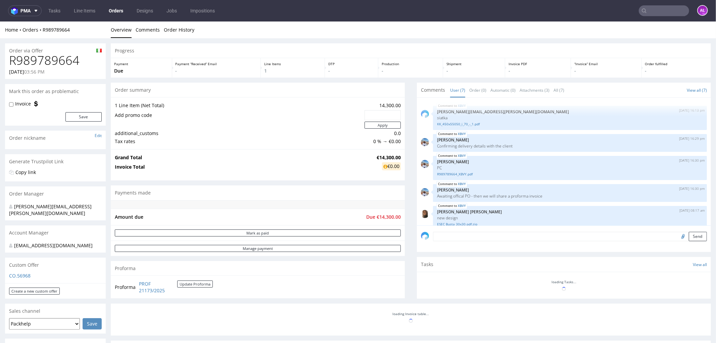
scroll to position [52, 0]
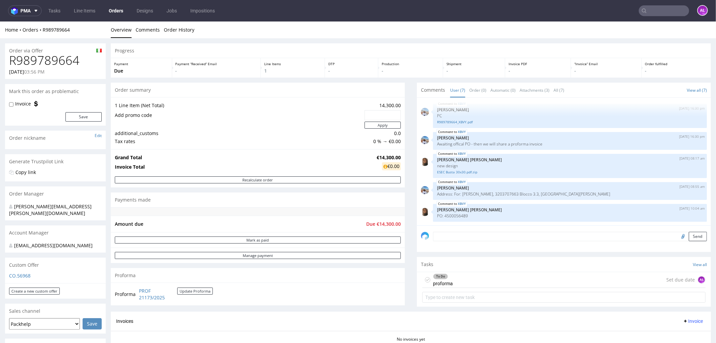
click at [469, 277] on div "To Do proforma Set due date AŁ" at bounding box center [563, 280] width 283 height 16
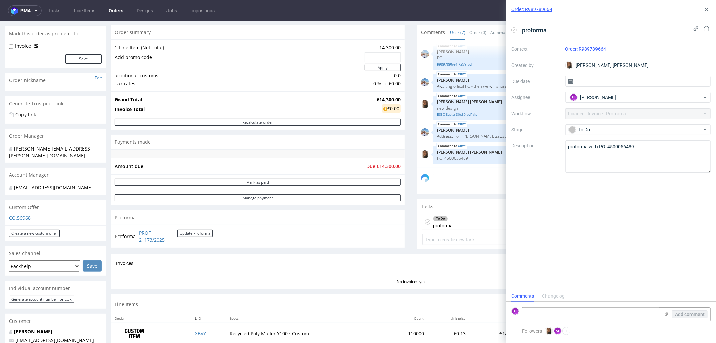
scroll to position [75, 0]
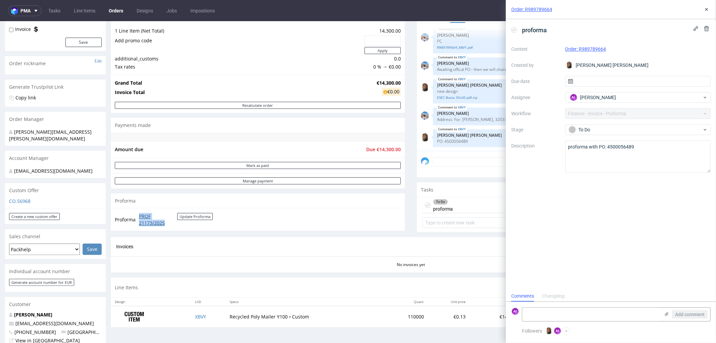
drag, startPoint x: 135, startPoint y: 214, endPoint x: 169, endPoint y: 222, distance: 35.3
click at [169, 222] on tr "Proforma PROF 21173/2025 Update Proforma" at bounding box center [164, 219] width 99 height 14
copy tr "PROF 21173/2025"
drag, startPoint x: 598, startPoint y: 149, endPoint x: 638, endPoint y: 151, distance: 40.0
click at [638, 151] on textarea "proforma with PO: 4500056489" at bounding box center [638, 156] width 146 height 32
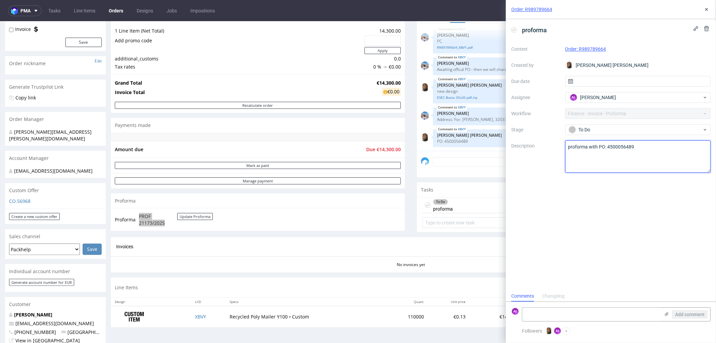
copy tr "PROF 21173/2025"
drag, startPoint x: 649, startPoint y: 314, endPoint x: 662, endPoint y: 316, distance: 13.4
click at [652, 316] on textarea at bounding box center [591, 314] width 138 height 13
click at [667, 315] on use at bounding box center [667, 314] width 4 height 4
click at [0, 0] on input "file" at bounding box center [0, 0] width 0 height 0
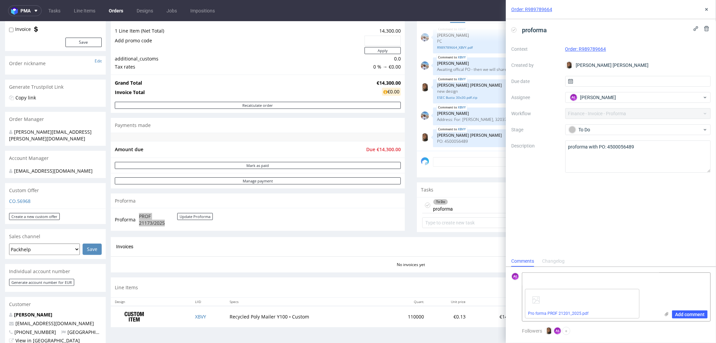
drag, startPoint x: 684, startPoint y: 314, endPoint x: 634, endPoint y: 193, distance: 130.6
click at [683, 314] on span "Add comment" at bounding box center [690, 314] width 30 height 5
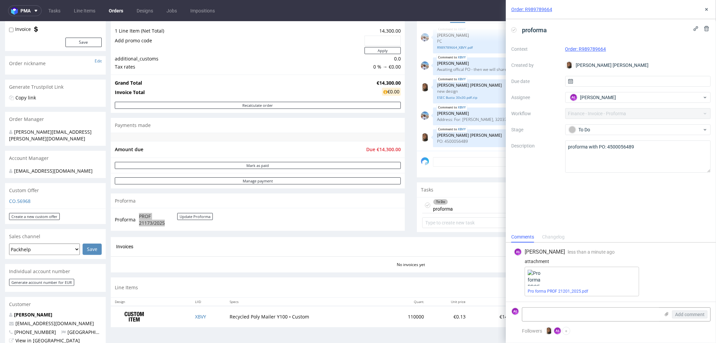
scroll to position [0, 0]
click at [513, 31] on icon at bounding box center [513, 29] width 5 height 5
click at [707, 11] on icon at bounding box center [706, 9] width 5 height 5
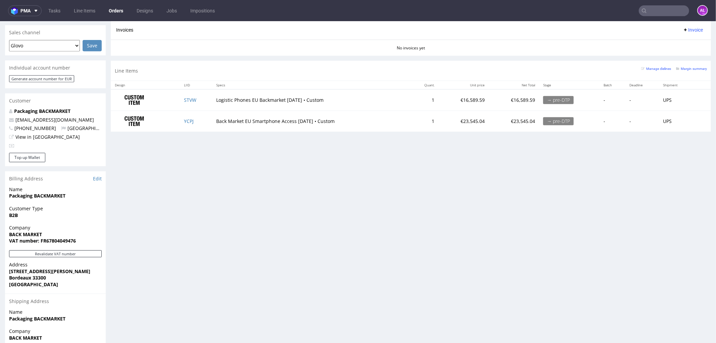
scroll to position [298, 0]
click at [81, 249] on button "Revalidate VAT number" at bounding box center [55, 252] width 93 height 7
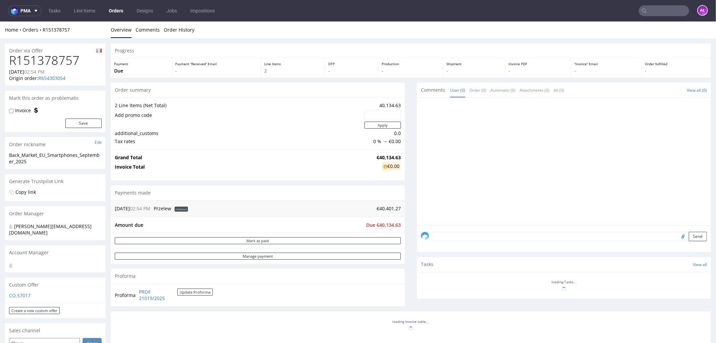
scroll to position [294, 0]
